Goal: Task Accomplishment & Management: Manage account settings

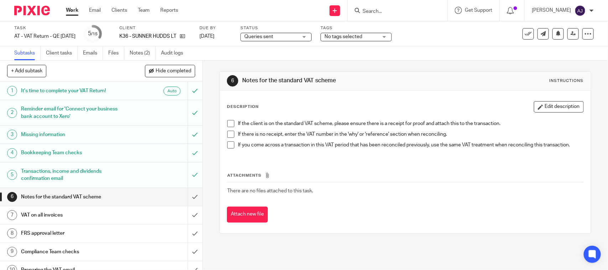
click at [409, 158] on div "If the client is on the standard VAT scheme, please ensure there is a receipt f…" at bounding box center [405, 137] width 363 height 41
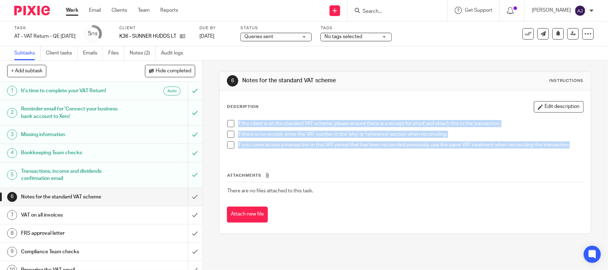
drag, startPoint x: 570, startPoint y: 145, endPoint x: 232, endPoint y: 126, distance: 338.4
click at [232, 126] on ul "If the client is on the standard VAT scheme, please ensure there is a receipt f…" at bounding box center [405, 136] width 356 height 32
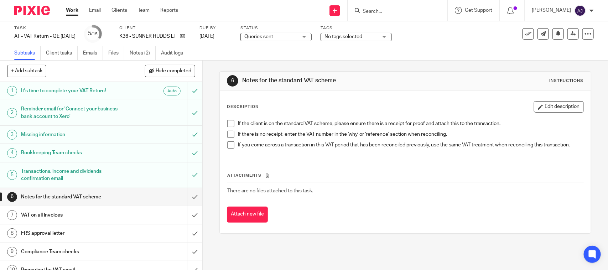
click at [327, 172] on th "Attachments" at bounding box center [405, 177] width 357 height 10
click at [227, 122] on span at bounding box center [230, 123] width 7 height 7
click at [229, 134] on span at bounding box center [230, 134] width 7 height 7
click at [235, 153] on div "If the client is on the standard VAT scheme, please ensure there is a receipt f…" at bounding box center [405, 137] width 363 height 41
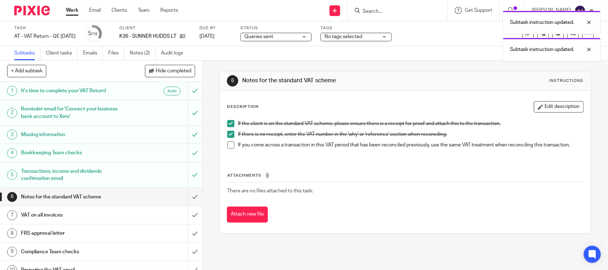
click at [230, 143] on span at bounding box center [230, 145] width 7 height 7
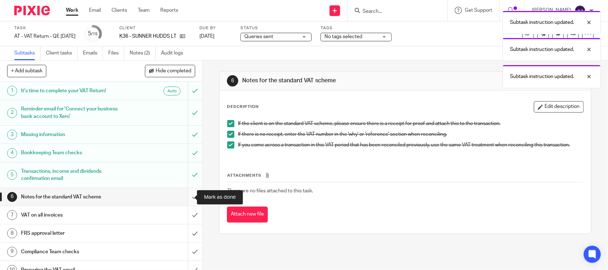
click at [184, 198] on input "submit" at bounding box center [101, 197] width 202 height 18
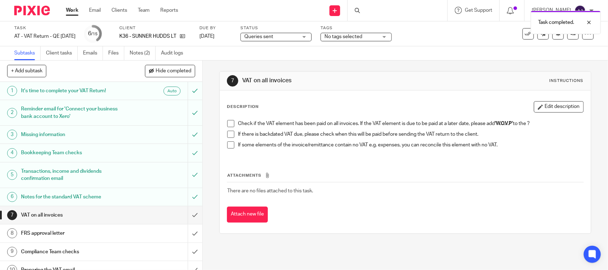
click at [231, 126] on span at bounding box center [230, 123] width 7 height 7
click at [228, 134] on span at bounding box center [230, 134] width 7 height 7
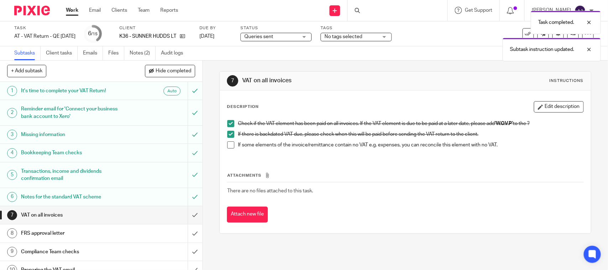
click at [227, 143] on span at bounding box center [230, 145] width 7 height 7
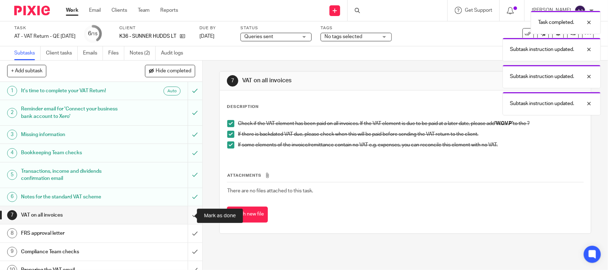
click at [183, 216] on input "submit" at bounding box center [101, 215] width 202 height 18
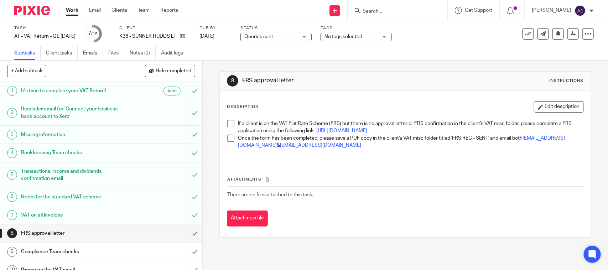
click at [227, 122] on span at bounding box center [230, 123] width 7 height 7
click at [229, 142] on span at bounding box center [230, 138] width 7 height 7
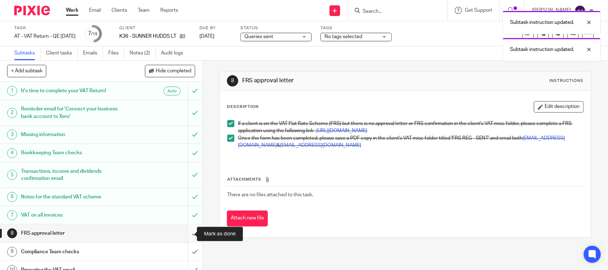
click at [188, 236] on input "submit" at bounding box center [101, 234] width 202 height 18
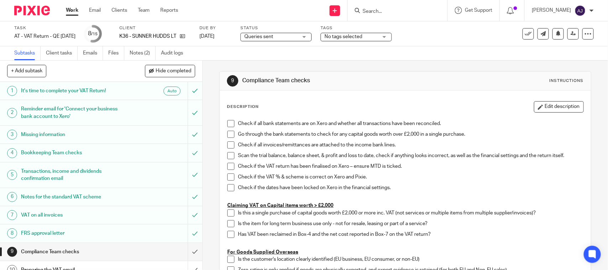
click at [286, 27] on label "Status" at bounding box center [276, 28] width 71 height 6
click at [287, 45] on div "Task AT - VAT Return - QE 31-08-2025 Save AT - VAT Return - QE 31-08-2025 8 /15…" at bounding box center [304, 33] width 608 height 25
click at [288, 40] on span "Queries sent" at bounding box center [271, 36] width 53 height 7
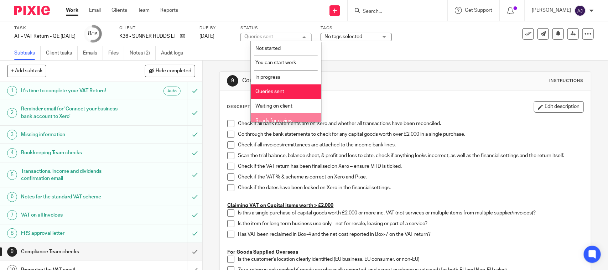
click at [288, 115] on li "Ready for review" at bounding box center [286, 120] width 71 height 15
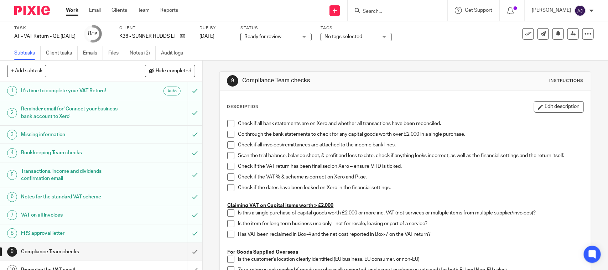
click at [282, 48] on div "Subtasks Client tasks Emails Files Notes (2) Audit logs" at bounding box center [304, 53] width 608 height 14
click at [571, 36] on icon at bounding box center [573, 33] width 5 height 5
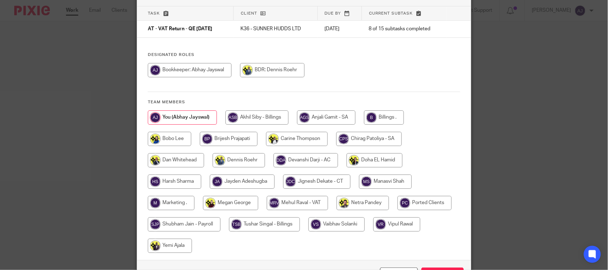
scroll to position [94, 0]
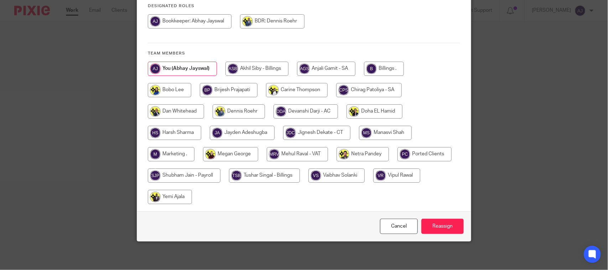
click at [312, 158] on input "radio" at bounding box center [297, 154] width 61 height 14
radio input "true"
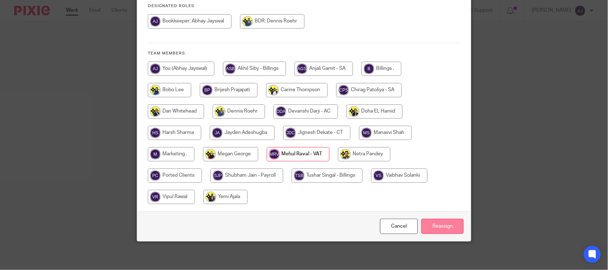
click at [432, 227] on input "Reassign" at bounding box center [443, 226] width 42 height 15
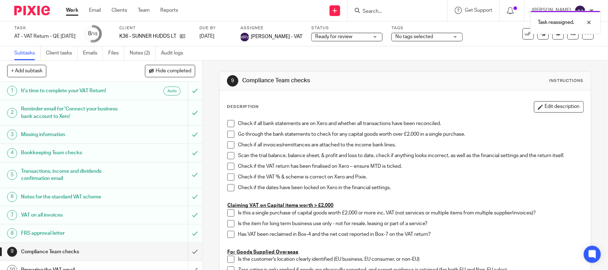
click at [70, 11] on link "Work" at bounding box center [72, 10] width 12 height 7
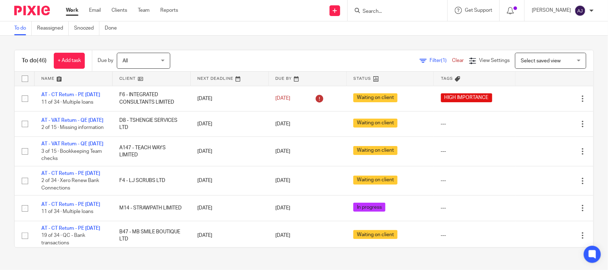
click at [290, 29] on div "To do Reassigned Snoozed Done" at bounding box center [304, 28] width 608 height 14
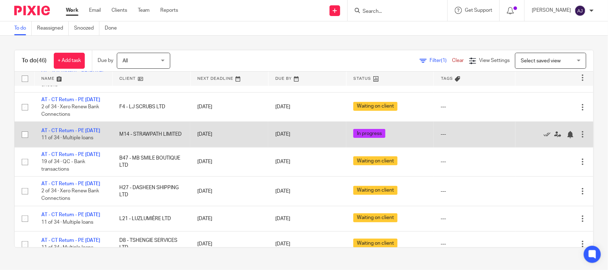
scroll to position [89, 0]
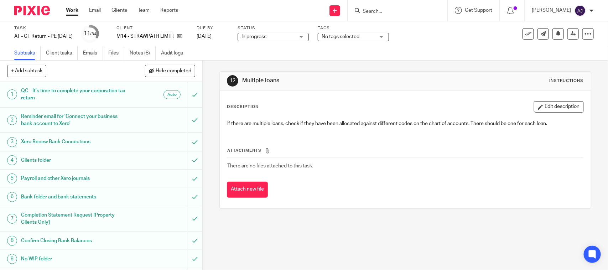
click at [420, 78] on div "12 Multiple loans Instructions" at bounding box center [405, 80] width 357 height 11
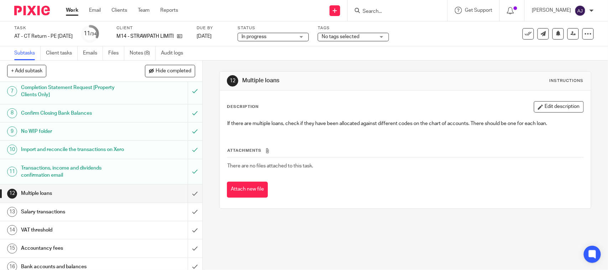
scroll to position [134, 0]
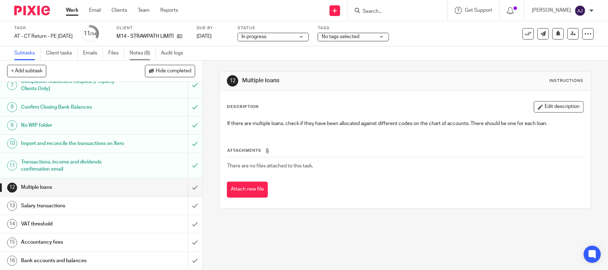
click at [144, 55] on link "Notes (8)" at bounding box center [143, 53] width 26 height 14
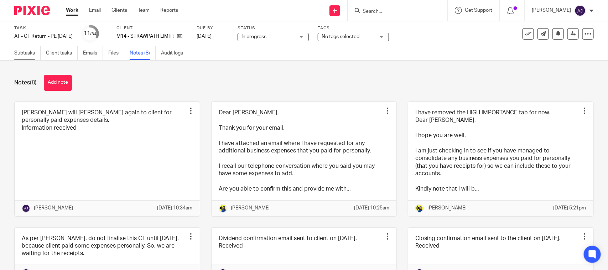
click at [28, 52] on link "Subtasks" at bounding box center [27, 53] width 26 height 14
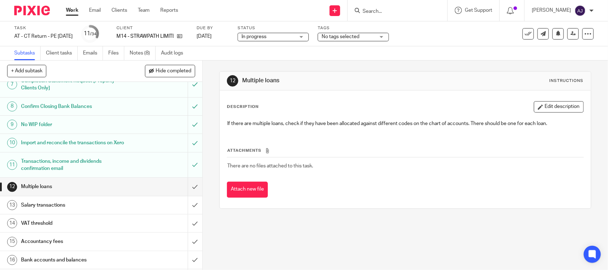
scroll to position [134, 0]
click at [305, 63] on div "12 Multiple loans Instructions Description Edit description If there are multip…" at bounding box center [406, 140] width 372 height 159
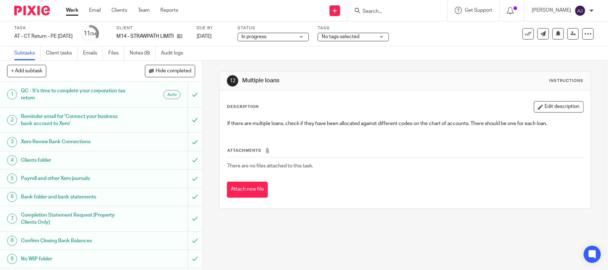
click at [288, 56] on div "Subtasks Client tasks Emails Files Notes (8) Audit logs" at bounding box center [304, 53] width 608 height 14
click at [291, 56] on div "Subtasks Client tasks Emails Files Notes (8) Audit logs" at bounding box center [304, 53] width 608 height 14
click at [272, 62] on div "12 Multiple loans Instructions Description Edit description If there are multip…" at bounding box center [406, 140] width 372 height 159
click at [410, 56] on div "Subtasks Client tasks Emails Files Notes (8) Audit logs" at bounding box center [304, 53] width 608 height 14
click at [373, 62] on div "12 Multiple loans Instructions Description Edit description If there are multip…" at bounding box center [406, 140] width 372 height 159
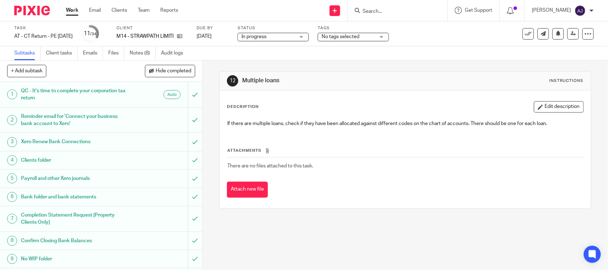
click at [432, 246] on div "12 Multiple loans Instructions Description Edit description If there are multip…" at bounding box center [406, 166] width 406 height 210
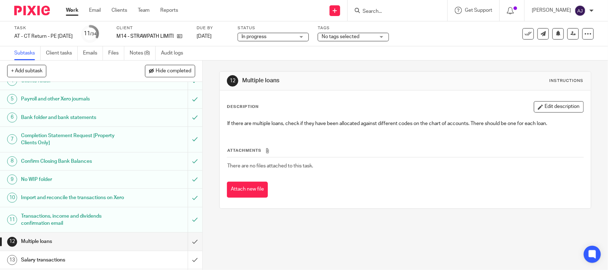
scroll to position [89, 0]
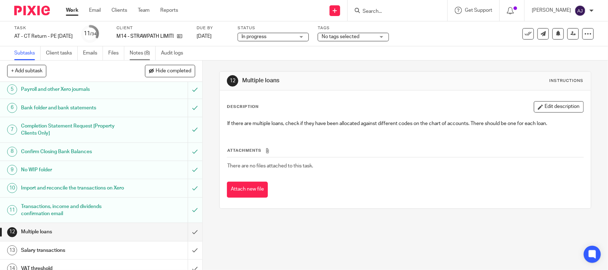
click at [134, 51] on link "Notes (8)" at bounding box center [143, 53] width 26 height 14
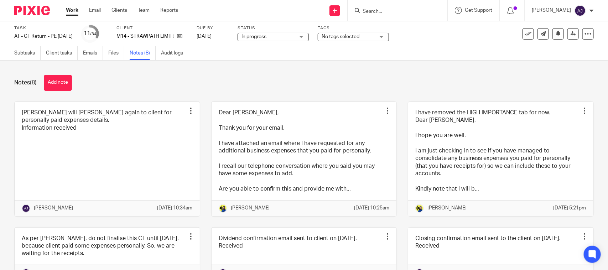
click at [473, 53] on div "Subtasks Client tasks Emails Files Notes (8) Audit logs" at bounding box center [304, 53] width 608 height 14
click at [426, 35] on div "Task AT - CT Return - PE 31-01-2025 Save AT - CT Return - PE 31-01-2025 11 /34 …" at bounding box center [255, 33] width 483 height 17
click at [480, 53] on div "Subtasks Client tasks Emails Files Notes (8) Audit logs" at bounding box center [304, 53] width 608 height 14
click at [278, 90] on div "Notes (8) Add note" at bounding box center [304, 83] width 580 height 16
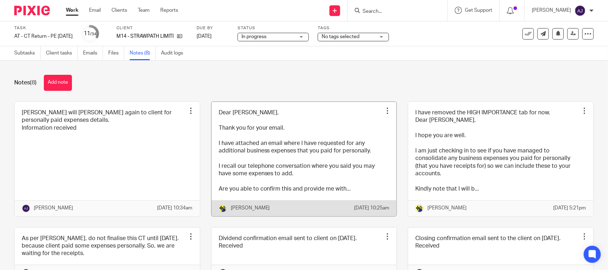
click at [278, 90] on div "Notes (8) Add note" at bounding box center [304, 83] width 580 height 16
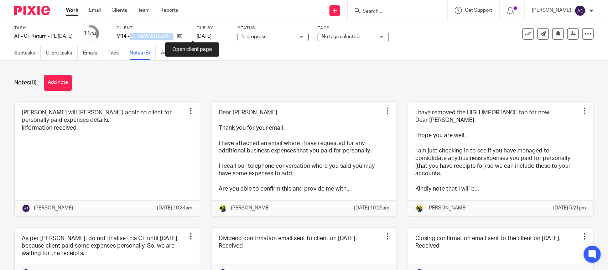
drag, startPoint x: 143, startPoint y: 37, endPoint x: 197, endPoint y: 35, distance: 53.5
click at [188, 36] on div "M14 - STRAWPATH LIMITED" at bounding box center [152, 36] width 71 height 7
copy div "STRAWPATH LIMITED"
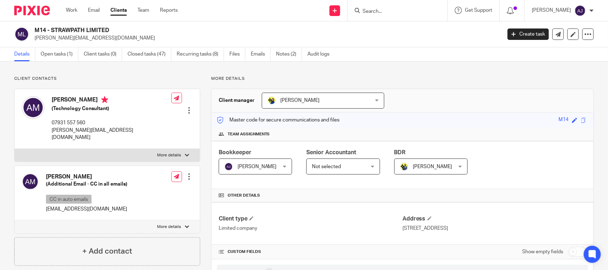
click at [414, 61] on div "Details Open tasks (1) Client tasks (0) Closed tasks (47) Recurring tasks (8) F…" at bounding box center [304, 54] width 608 height 14
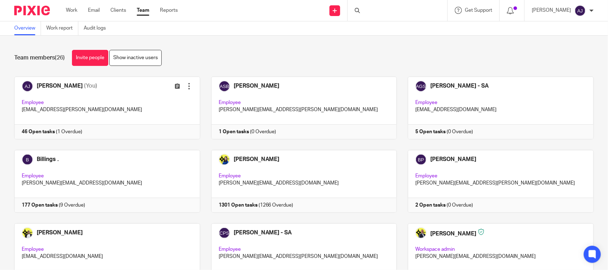
click at [435, 46] on div "Team members (26) Invite people Show inactive users Invite team members Add inv…" at bounding box center [304, 153] width 608 height 235
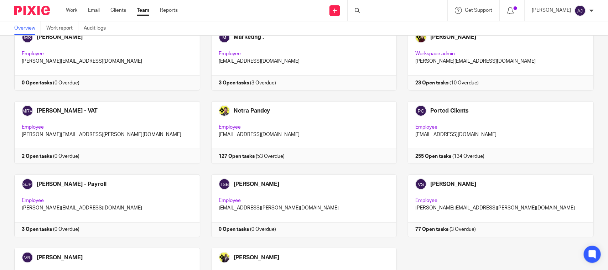
scroll to position [484, 0]
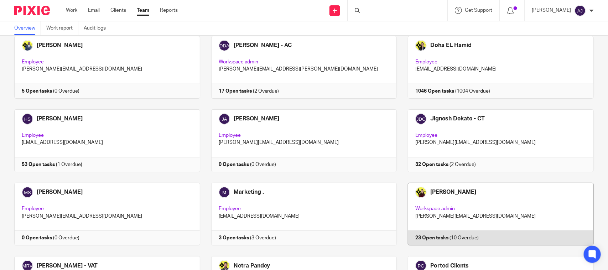
scroll to position [0, 0]
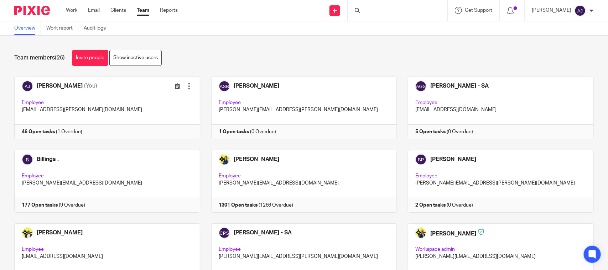
click at [350, 58] on div "Team members (26) Invite people Show inactive users" at bounding box center [304, 58] width 580 height 16
click at [451, 62] on div "Team members (26) Invite people Show inactive users" at bounding box center [304, 58] width 580 height 16
click at [467, 48] on div "Team members (26) Invite people Show inactive users Invite team members Add inv…" at bounding box center [304, 153] width 608 height 235
click at [463, 47] on div "Team members (26) Invite people Show inactive users Invite team members Add inv…" at bounding box center [304, 153] width 608 height 235
click at [289, 38] on div "Team members (26) Invite people Show inactive users Invite team members Add inv…" at bounding box center [304, 153] width 608 height 235
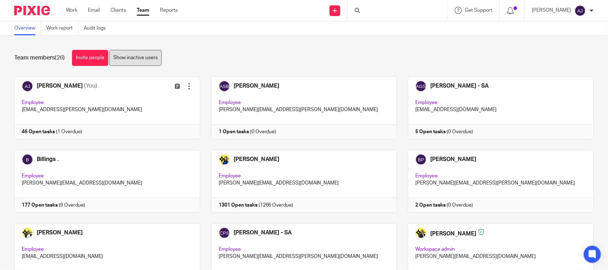
click at [123, 54] on link "Show inactive users" at bounding box center [135, 58] width 52 height 16
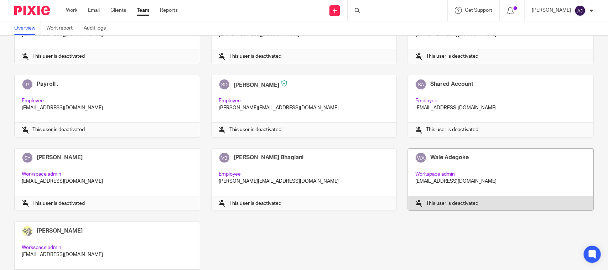
scroll to position [926, 0]
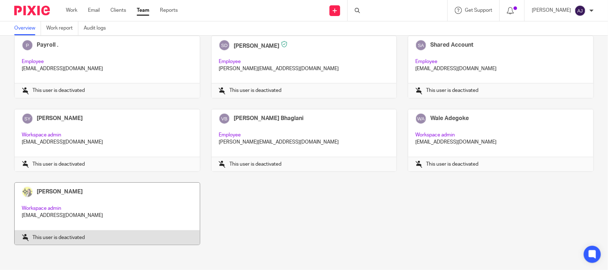
click at [112, 202] on link at bounding box center [101, 214] width 197 height 63
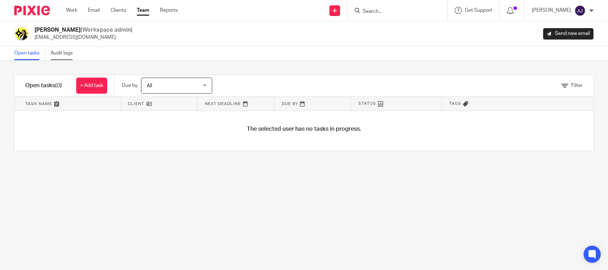
click at [55, 53] on link "Audit logs" at bounding box center [64, 53] width 27 height 14
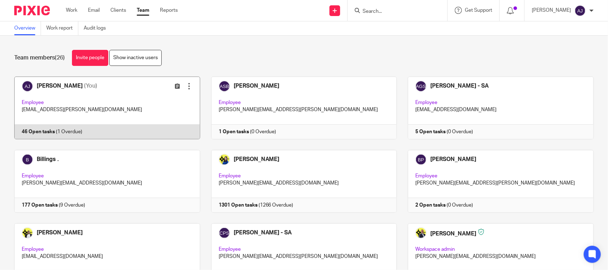
click at [71, 91] on link at bounding box center [101, 108] width 197 height 63
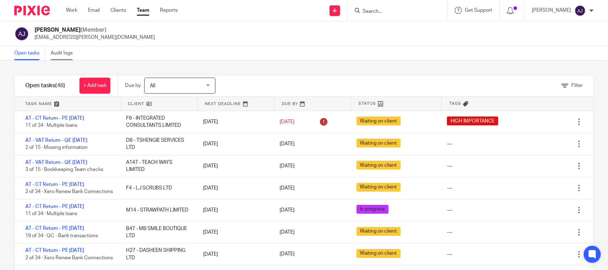
click at [56, 54] on link "Audit logs" at bounding box center [64, 53] width 27 height 14
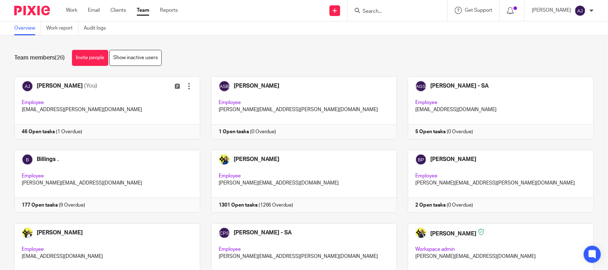
click at [286, 45] on div "Team members (26) Invite people Show inactive users Invite team members Add inv…" at bounding box center [304, 153] width 608 height 235
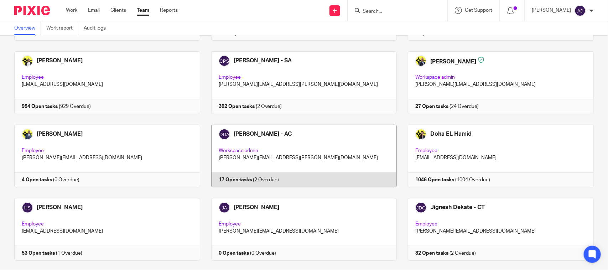
scroll to position [223, 0]
